Goal: Information Seeking & Learning: Find specific fact

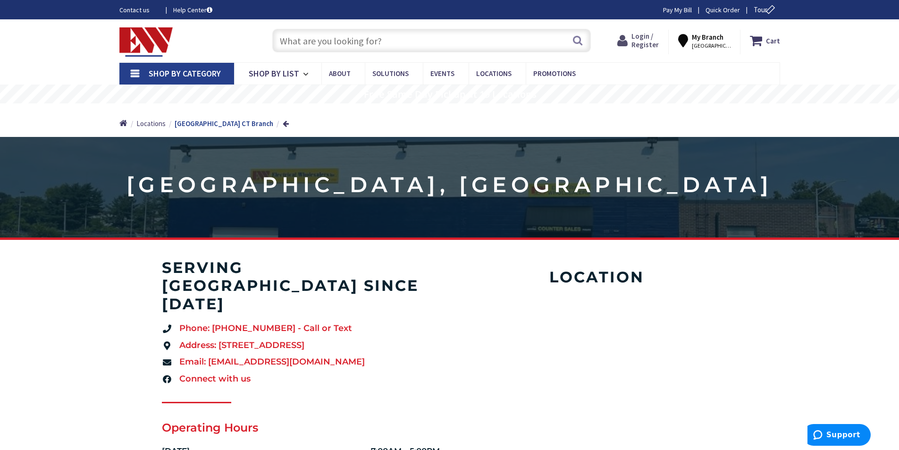
click at [653, 35] on span "Login / Register" at bounding box center [644, 40] width 27 height 17
click at [650, 35] on span "Login / Register" at bounding box center [644, 40] width 27 height 17
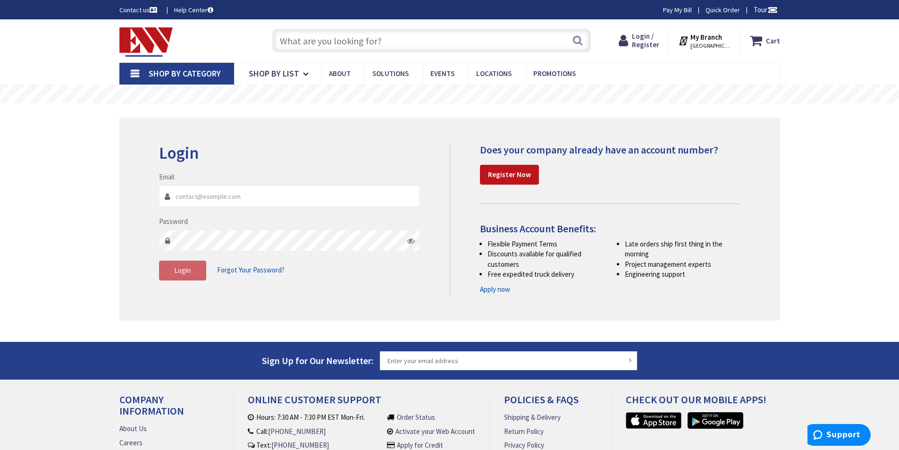
click at [204, 199] on input "Email" at bounding box center [289, 195] width 261 height 21
type input "brunoc@carusoelectric.com"
click at [185, 271] on span "Login" at bounding box center [182, 270] width 17 height 9
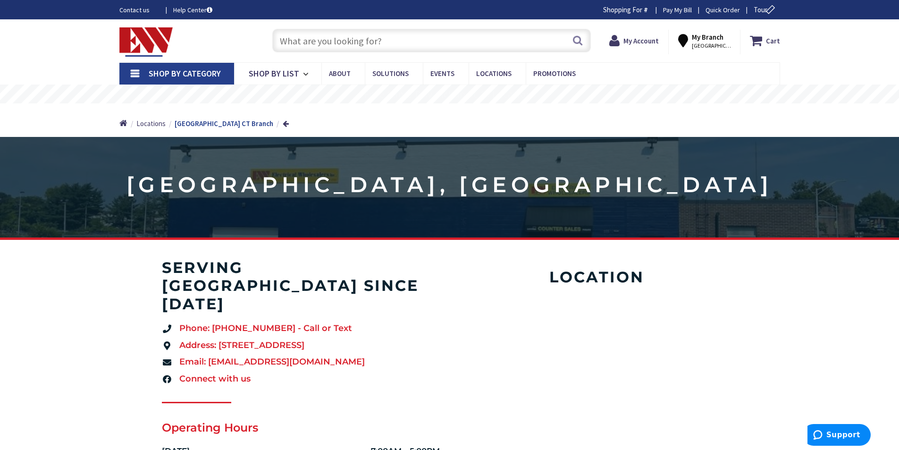
drag, startPoint x: 367, startPoint y: 41, endPoint x: 368, endPoint y: 36, distance: 5.2
click at [368, 39] on input "text" at bounding box center [431, 41] width 318 height 24
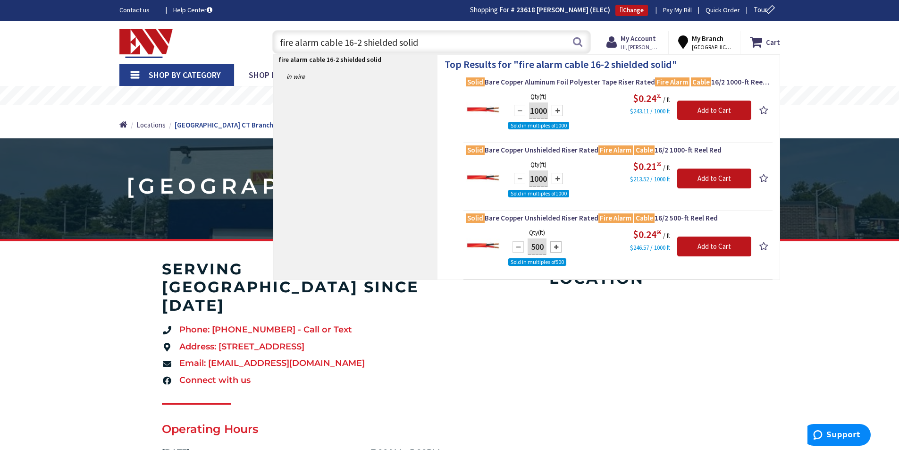
click at [398, 44] on input "fire alarm cable 16-2 shielded solid" at bounding box center [431, 42] width 318 height 24
click at [430, 44] on input "fire alarm cable 16-2 shielded,solid" at bounding box center [431, 42] width 318 height 24
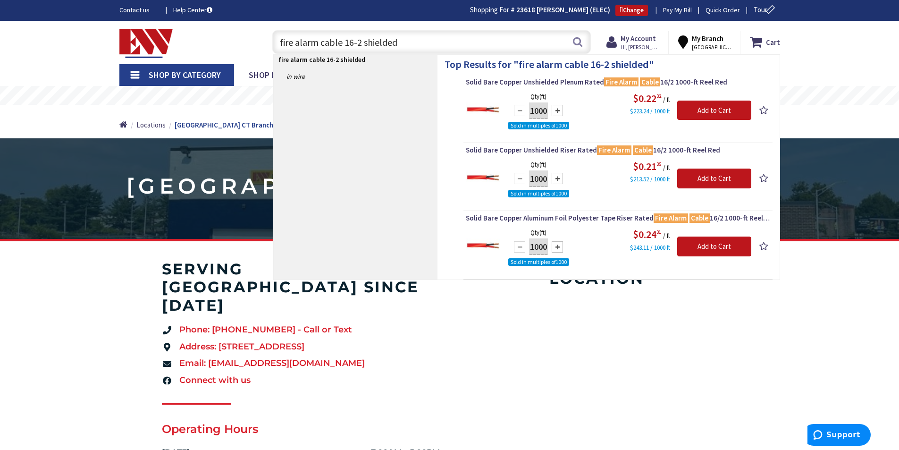
click at [362, 42] on input "fire alarm cable 16-2 shielded" at bounding box center [431, 42] width 318 height 24
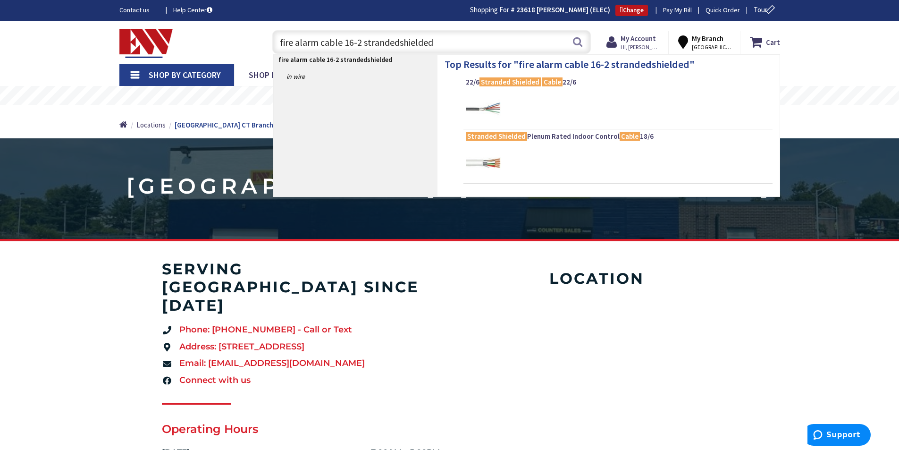
type input "fire alarm cable 16-2 stranded shielded"
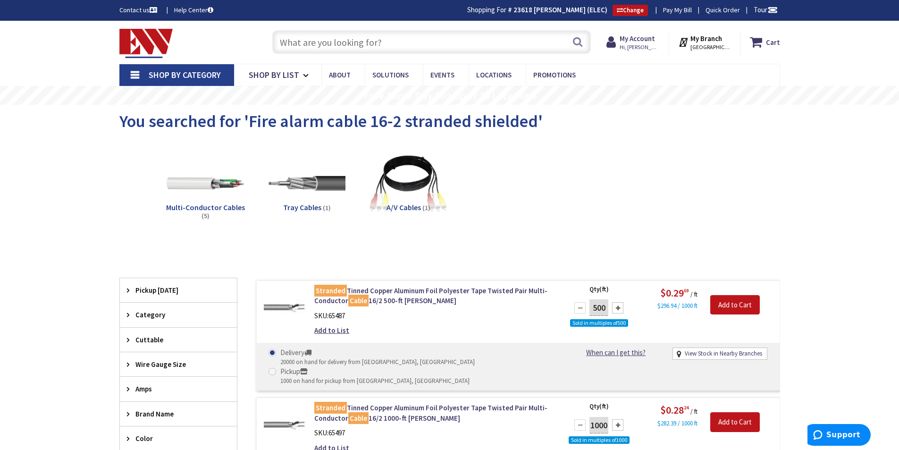
click at [319, 49] on input "text" at bounding box center [431, 42] width 318 height 24
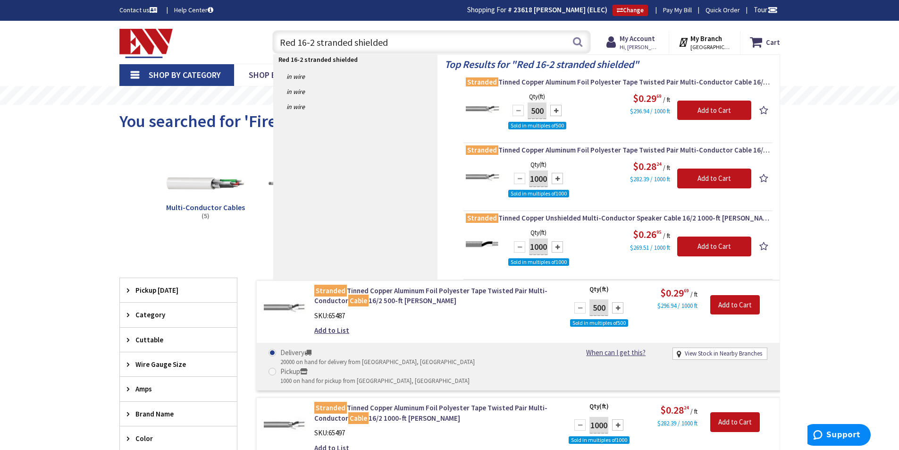
drag, startPoint x: 392, startPoint y: 42, endPoint x: 284, endPoint y: 41, distance: 108.0
click at [281, 37] on input "Red 16-2 stranded shielded" at bounding box center [431, 42] width 318 height 24
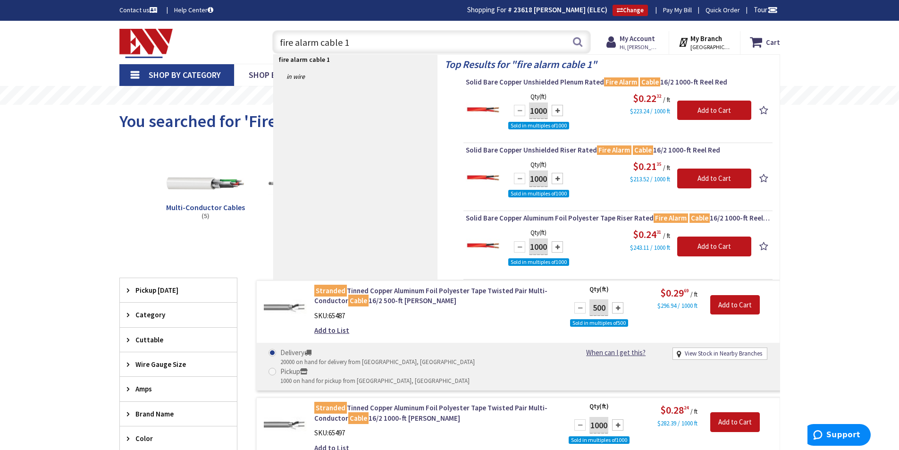
type input "fire alarm cable"
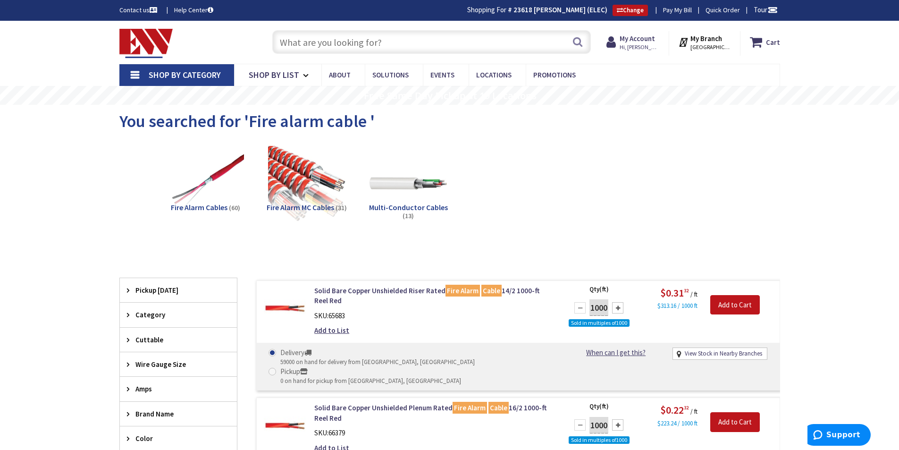
click at [340, 43] on input "text" at bounding box center [431, 42] width 318 height 24
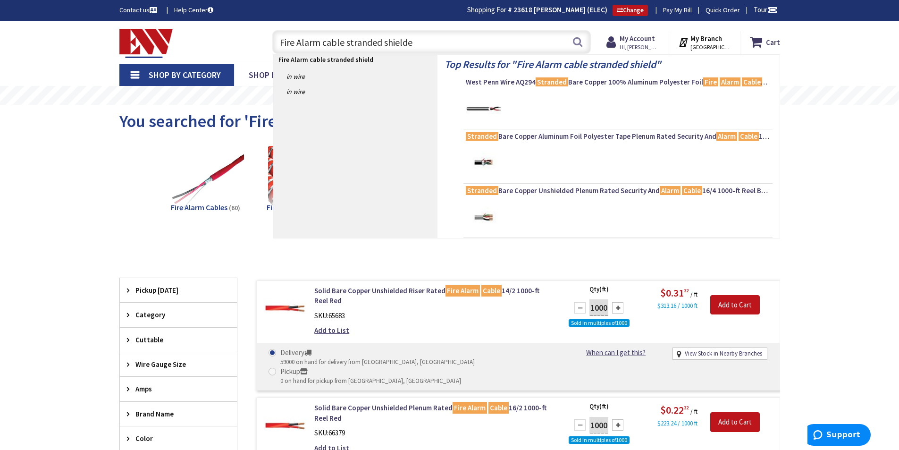
type input "Fire Alarm cable stranded shielded"
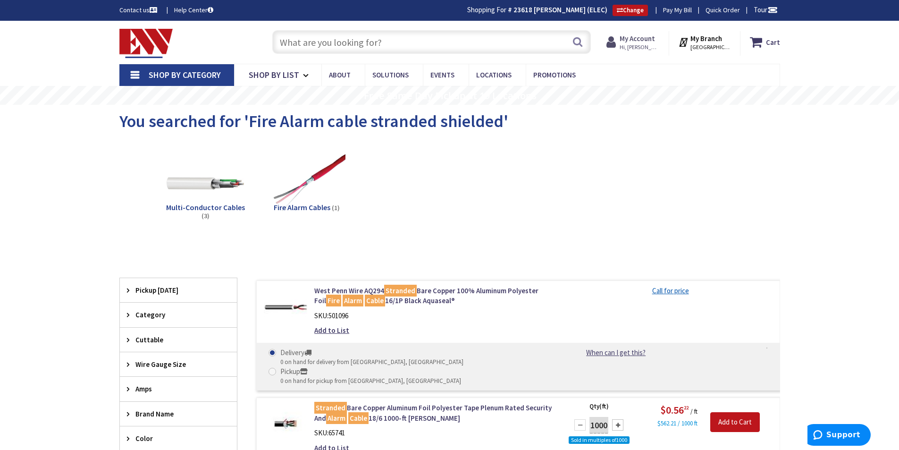
click at [651, 43] on strong "My Account" at bounding box center [636, 38] width 35 height 9
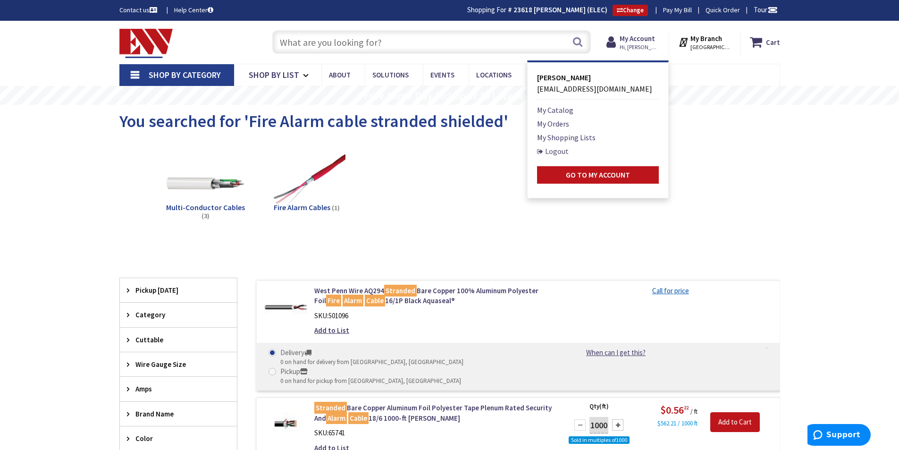
click at [553, 151] on link "Logout" at bounding box center [553, 150] width 32 height 11
